Goal: Transaction & Acquisition: Purchase product/service

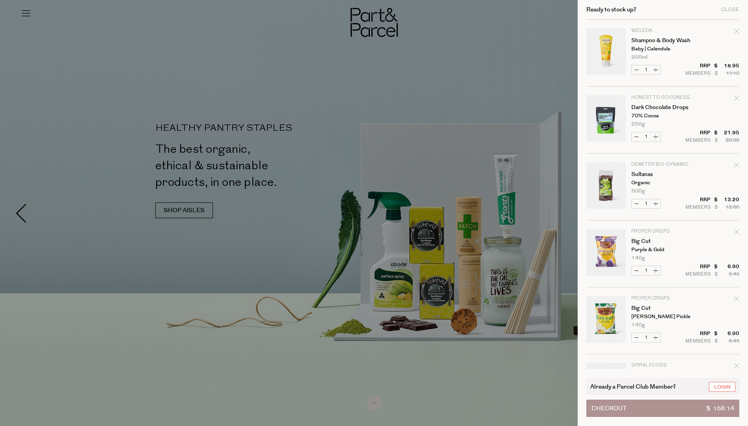
click at [641, 68] on button "Decrease Shampoo & Body Wash" at bounding box center [635, 69] width 9 height 9
type input "0"
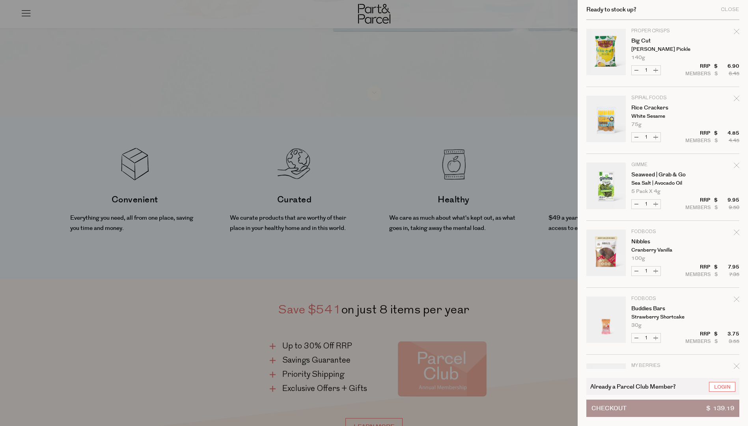
scroll to position [276, 0]
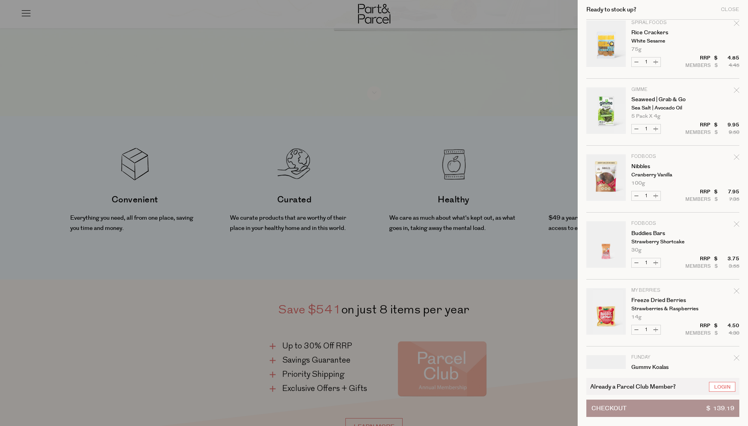
click at [639, 260] on button "Decrease Buddies Bars" at bounding box center [635, 263] width 9 height 9
type input "0"
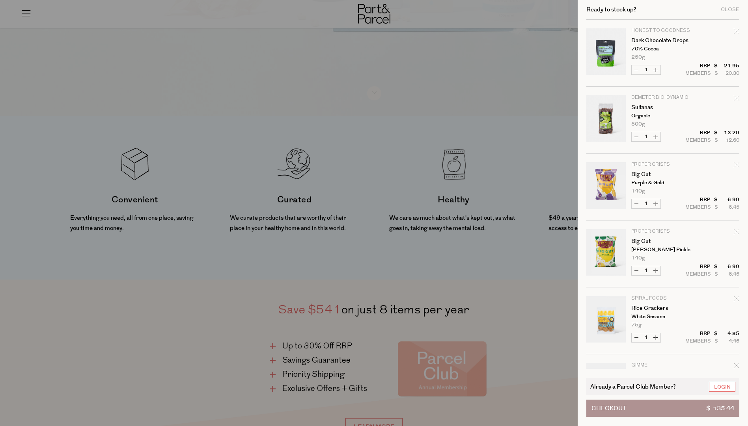
scroll to position [271, 0]
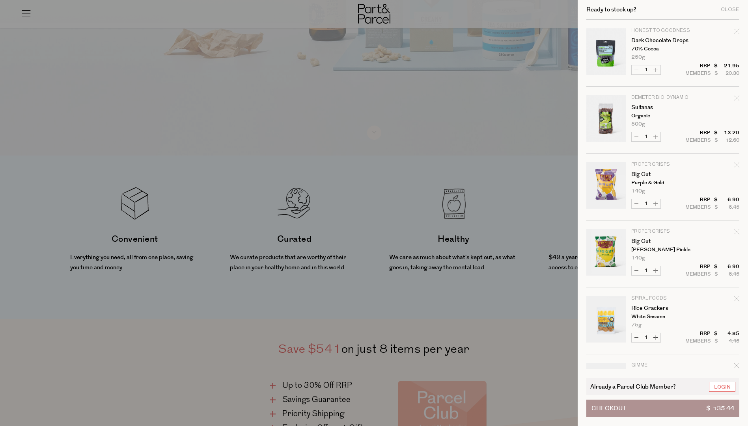
click at [521, 345] on div at bounding box center [374, 213] width 748 height 426
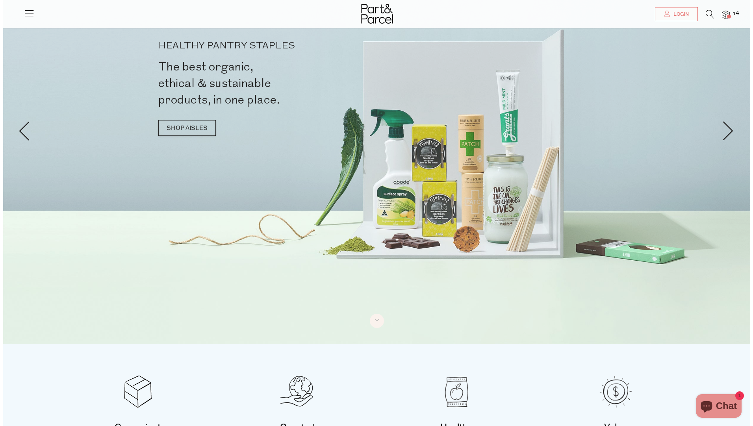
scroll to position [0, 0]
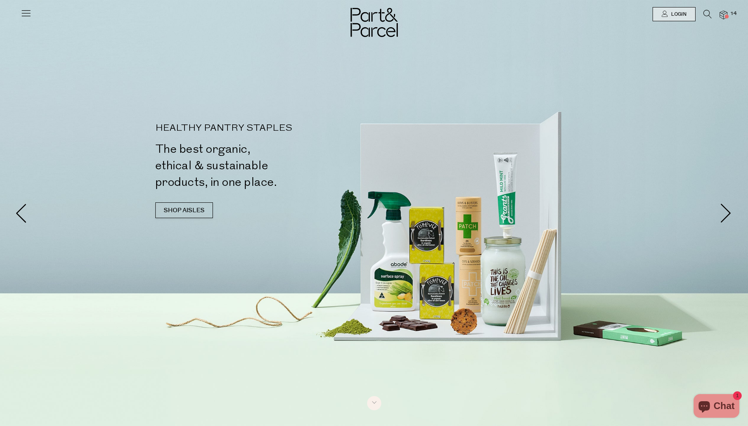
click at [481, 293] on div at bounding box center [374, 213] width 748 height 426
click at [438, 259] on div at bounding box center [374, 213] width 748 height 426
click at [421, 244] on div at bounding box center [374, 213] width 748 height 426
click at [424, 246] on div at bounding box center [374, 213] width 748 height 426
click at [430, 249] on div at bounding box center [374, 213] width 748 height 426
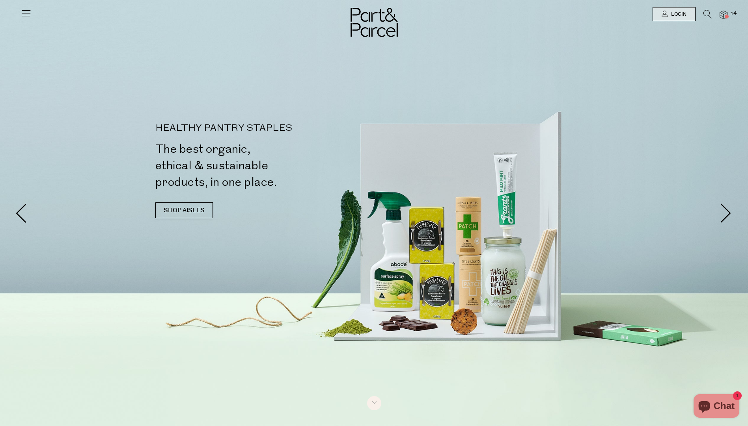
click at [27, 9] on icon at bounding box center [25, 12] width 11 height 11
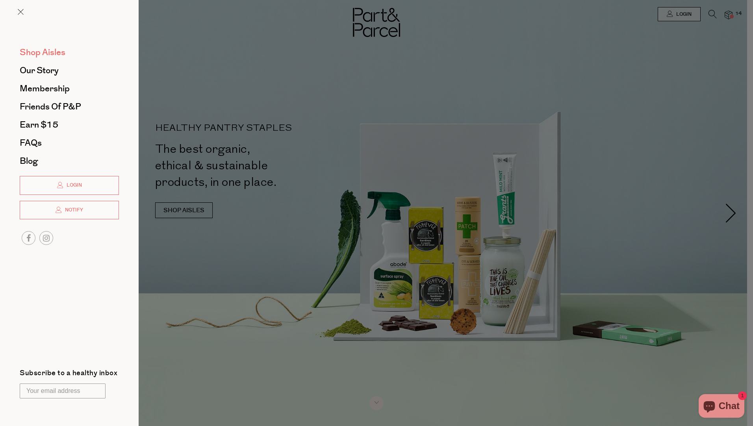
click at [45, 52] on span "Shop Aisles" at bounding box center [43, 52] width 46 height 13
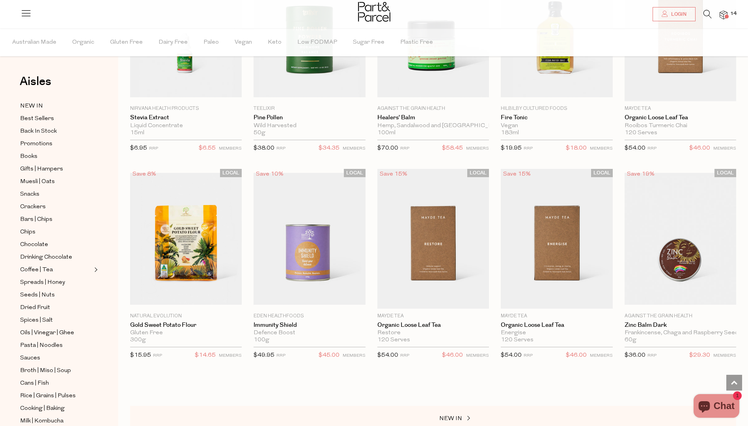
scroll to position [591, 0]
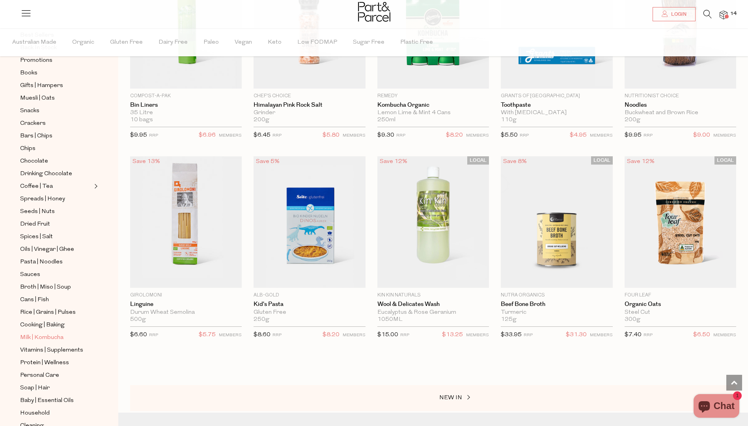
scroll to position [122, 0]
click at [45, 333] on span "Personal Care" at bounding box center [39, 337] width 39 height 9
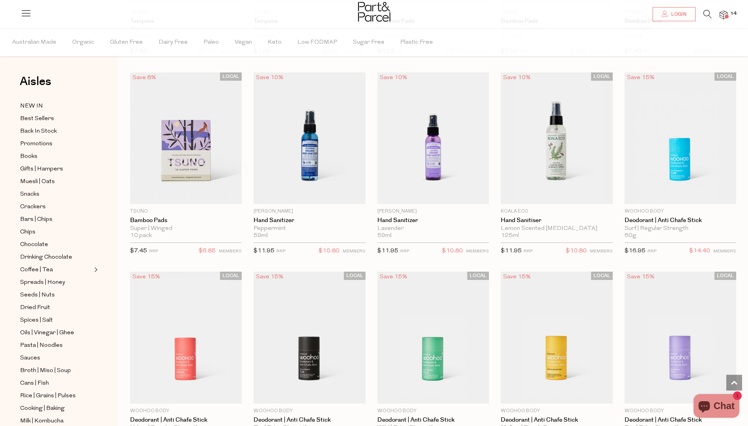
scroll to position [1629, 0]
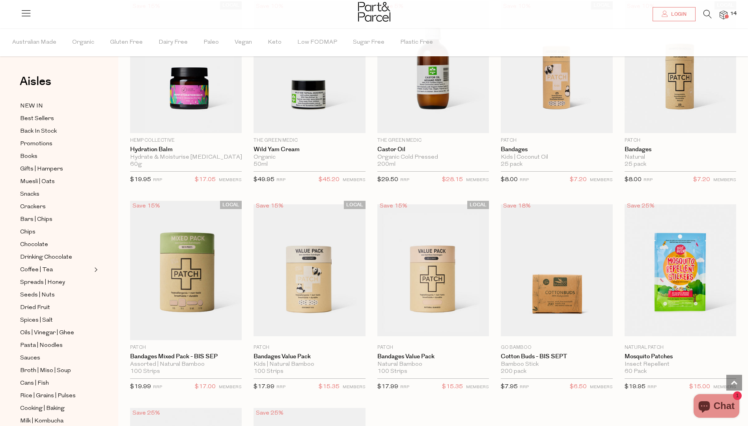
scroll to position [2913, 0]
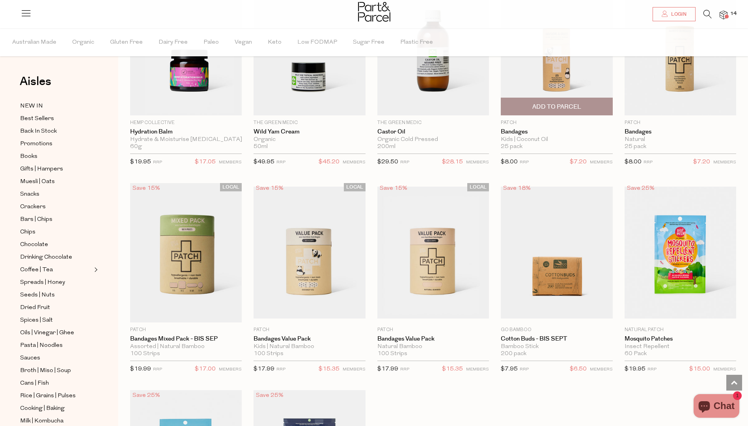
click at [541, 73] on img at bounding box center [556, 49] width 112 height 132
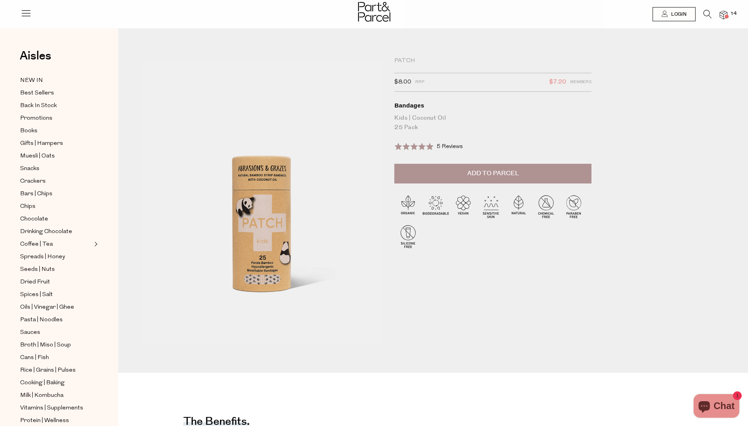
click at [451, 169] on button "Add to Parcel" at bounding box center [492, 174] width 197 height 20
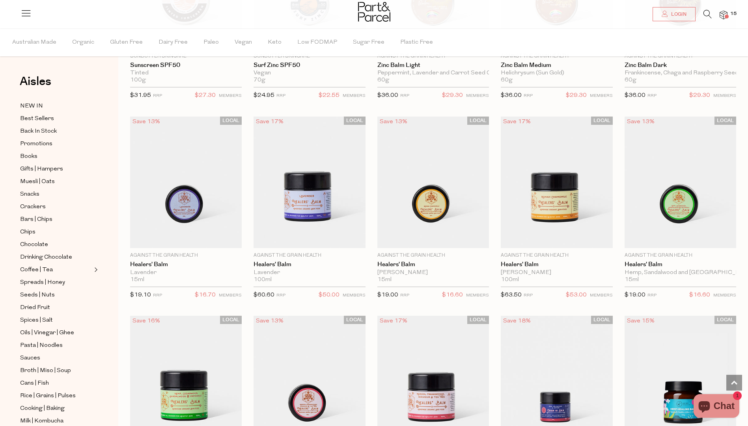
scroll to position [356, 0]
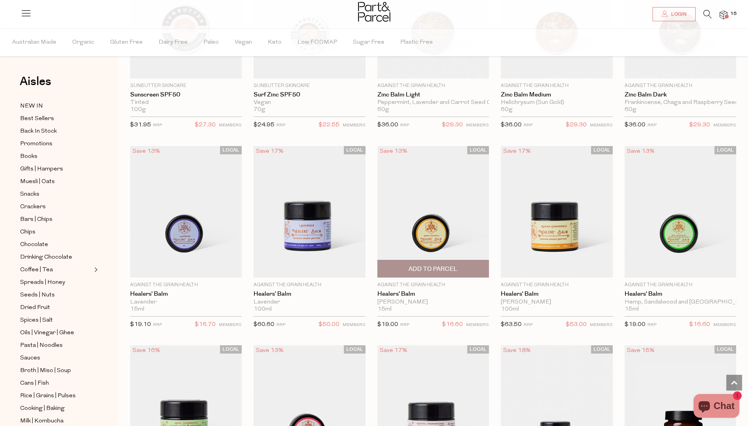
click at [438, 236] on img at bounding box center [433, 212] width 112 height 132
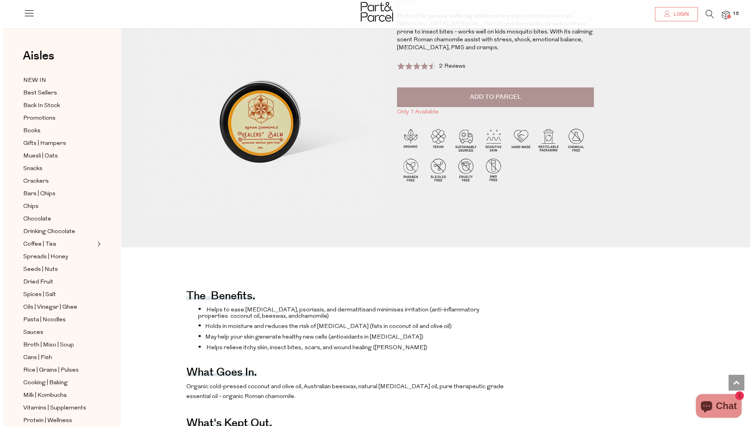
scroll to position [55, 0]
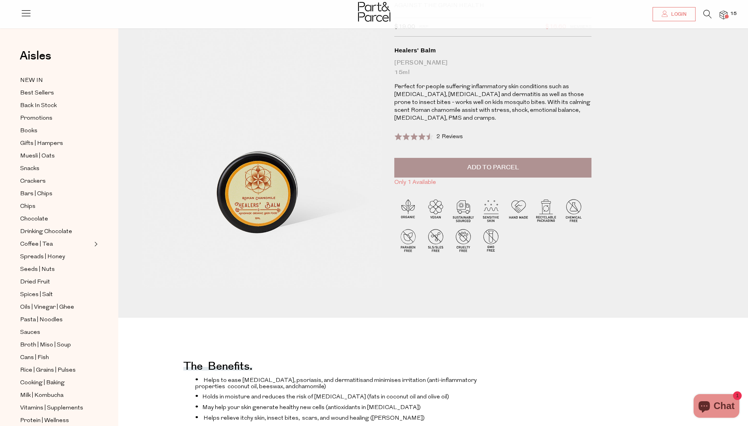
click at [539, 158] on button "Add to Parcel" at bounding box center [492, 168] width 197 height 20
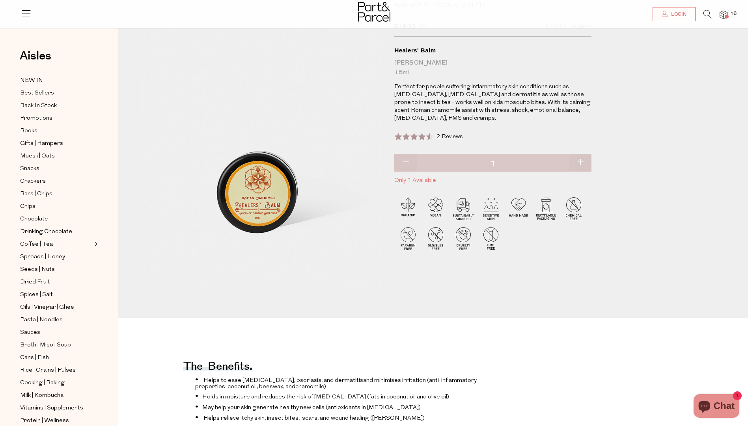
click at [722, 14] on img at bounding box center [723, 15] width 8 height 9
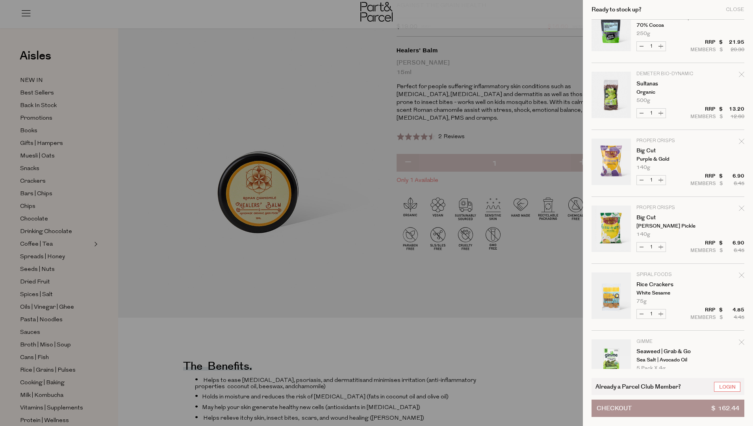
scroll to position [79, 0]
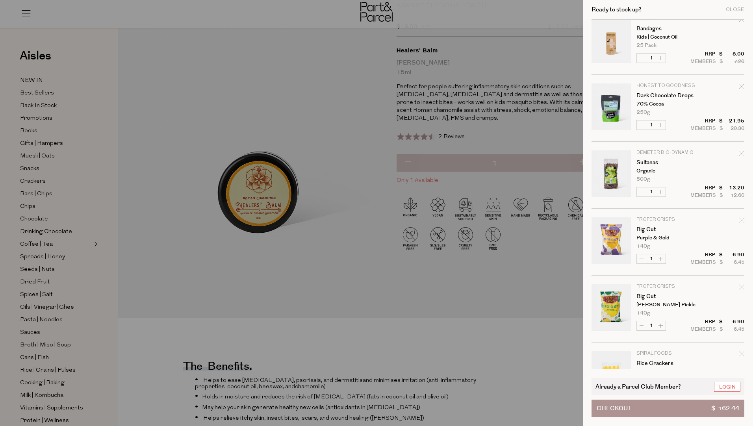
click at [742, 87] on icon "Remove Dark Chocolate Drops" at bounding box center [742, 87] width 6 height 6
type input "Add Membership"
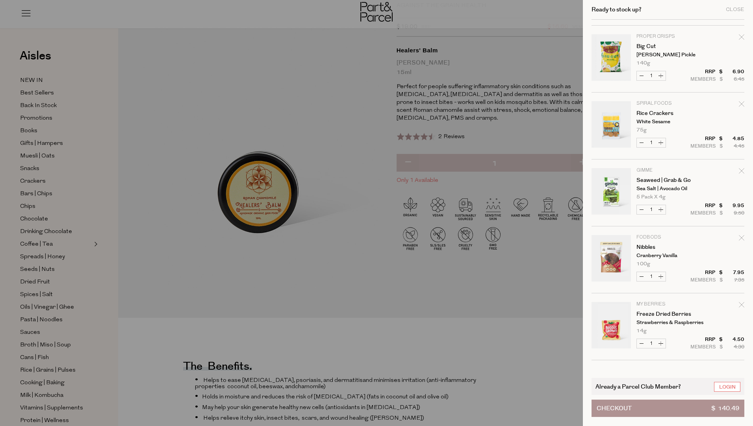
scroll to position [276, 0]
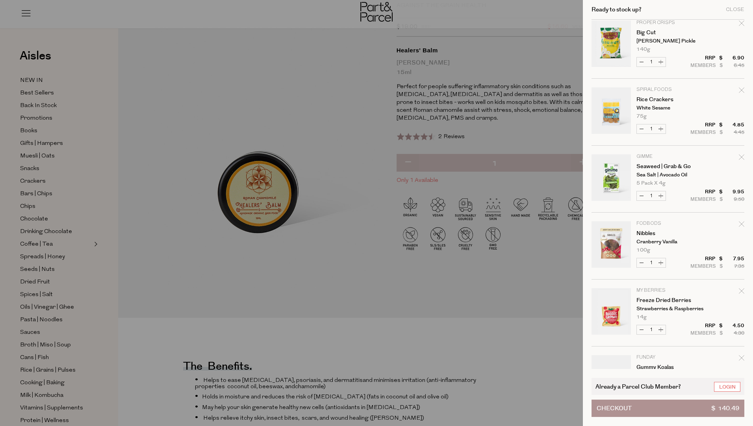
click at [614, 258] on link "Your cart" at bounding box center [611, 245] width 39 height 49
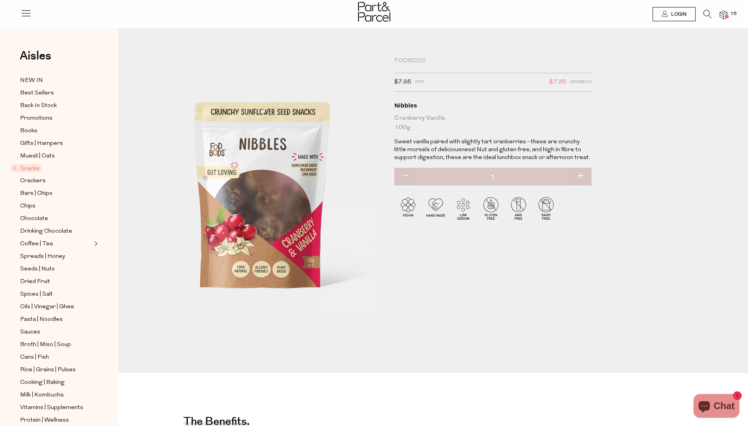
click at [726, 17] on span at bounding box center [726, 17] width 4 height 4
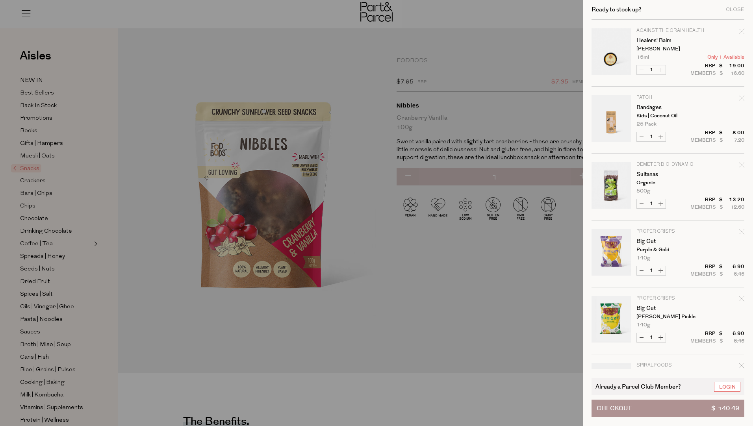
click at [666, 406] on button "Checkout $ 140.49" at bounding box center [668, 408] width 153 height 17
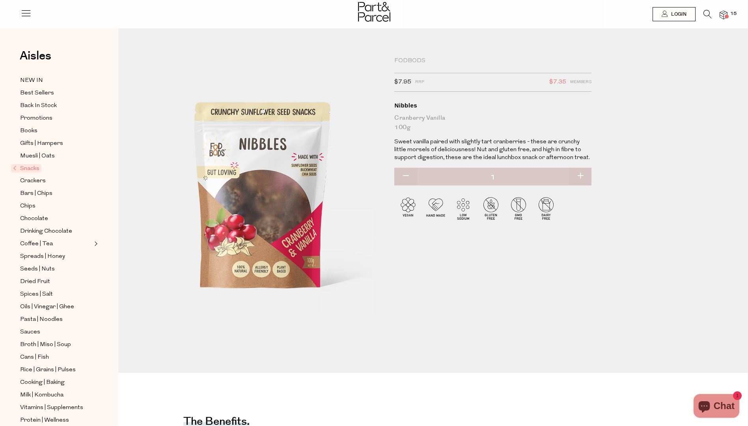
click at [728, 15] on span "15" at bounding box center [733, 13] width 10 height 7
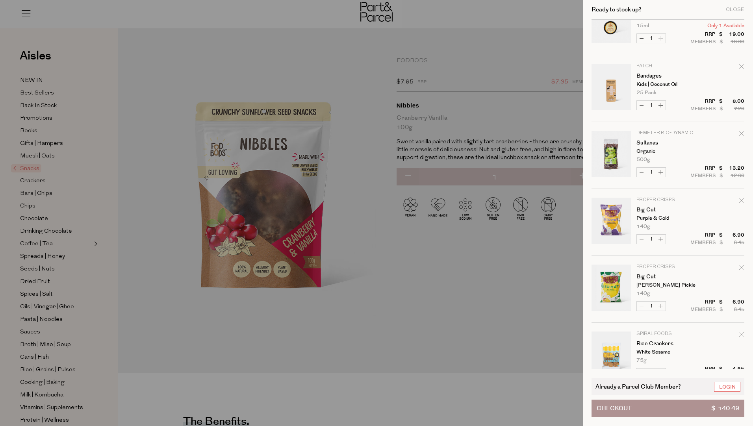
scroll to position [39, 0]
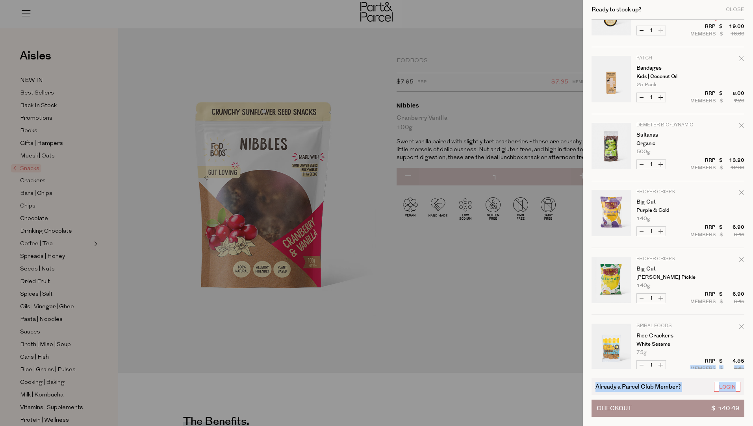
drag, startPoint x: 752, startPoint y: 359, endPoint x: 750, endPoint y: 381, distance: 22.9
click at [747, 381] on div "Ready to stock up? Close Image Product Total Qty Against the Grain Health Heale…" at bounding box center [668, 213] width 170 height 426
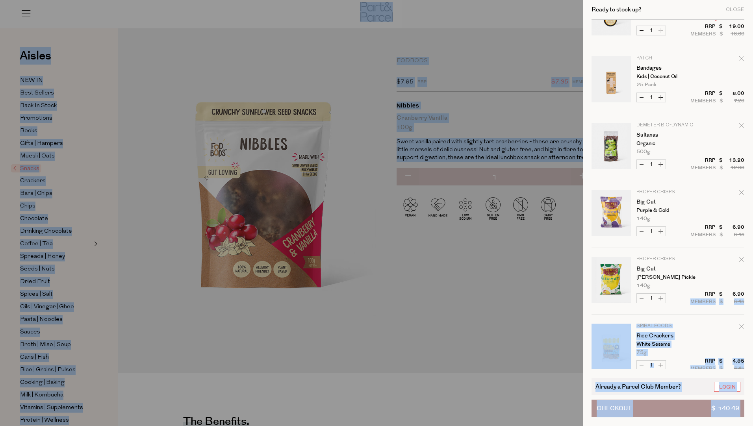
drag, startPoint x: 750, startPoint y: 381, endPoint x: 754, endPoint y: 311, distance: 70.7
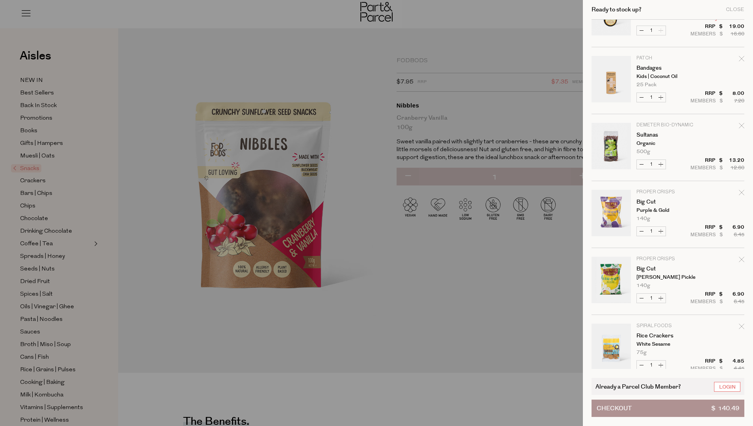
click at [486, 296] on div at bounding box center [376, 213] width 753 height 426
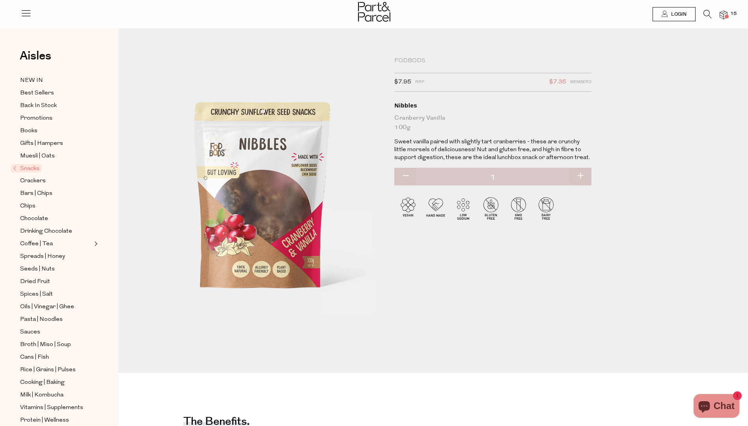
click at [724, 14] on img at bounding box center [723, 15] width 8 height 9
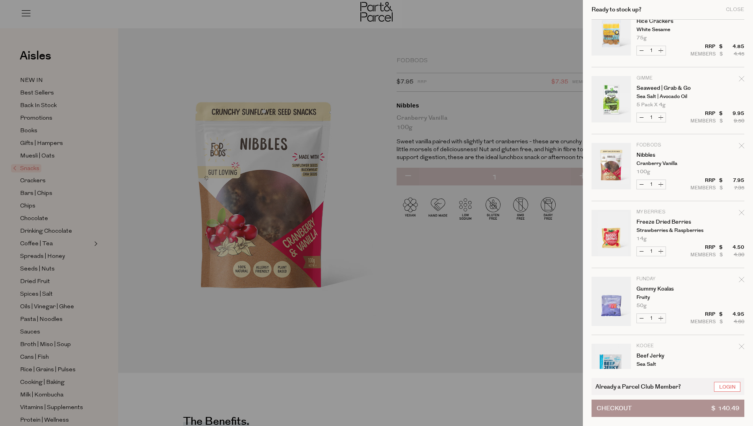
scroll to position [355, 0]
click at [635, 408] on button "Checkout $ 140.49" at bounding box center [668, 408] width 153 height 17
